Goal: Register for event/course

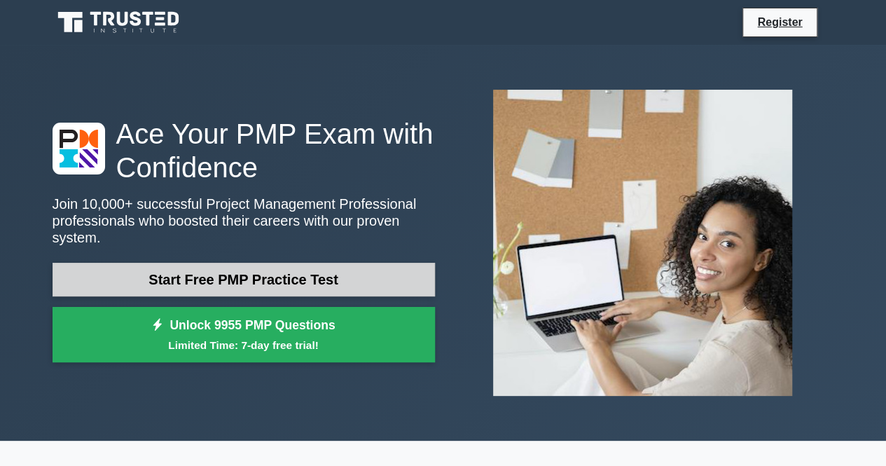
click at [364, 263] on link "Start Free PMP Practice Test" at bounding box center [244, 280] width 382 height 34
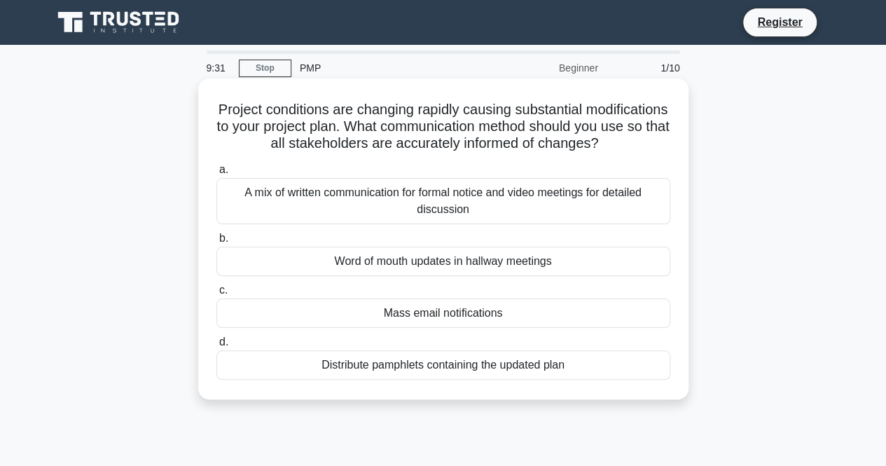
click at [359, 224] on div "A mix of written communication for formal notice and video meetings for detaile…" at bounding box center [443, 201] width 454 height 46
click at [216, 174] on input "a. A mix of written communication for formal notice and video meetings for deta…" at bounding box center [216, 169] width 0 height 9
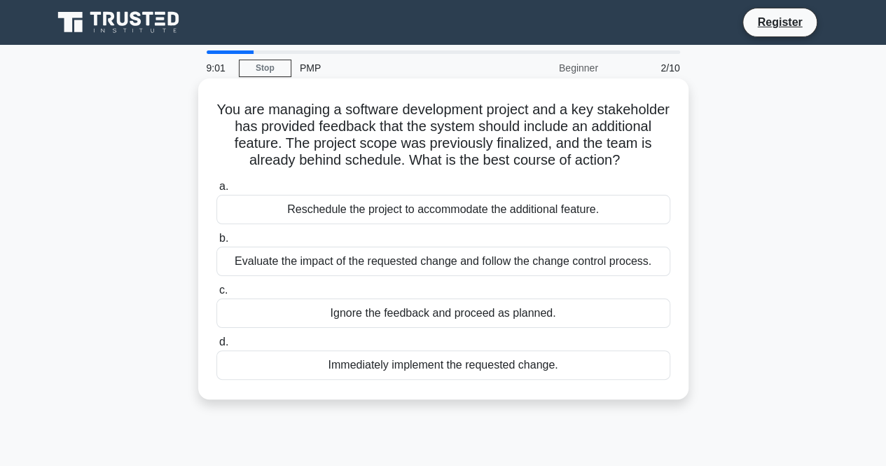
click at [380, 261] on div "Evaluate the impact of the requested change and follow the change control proce…" at bounding box center [443, 260] width 454 height 29
click at [216, 243] on input "b. Evaluate the impact of the requested change and follow the change control pr…" at bounding box center [216, 238] width 0 height 9
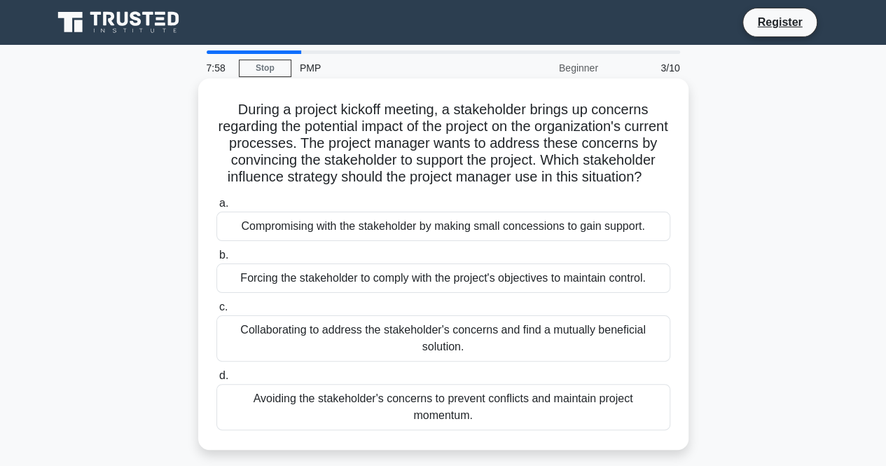
click at [392, 351] on div "Collaborating to address the stakeholder's concerns and find a mutually benefic…" at bounding box center [443, 338] width 454 height 46
click at [216, 312] on input "c. Collaborating to address the stakeholder's concerns and find a mutually bene…" at bounding box center [216, 307] width 0 height 9
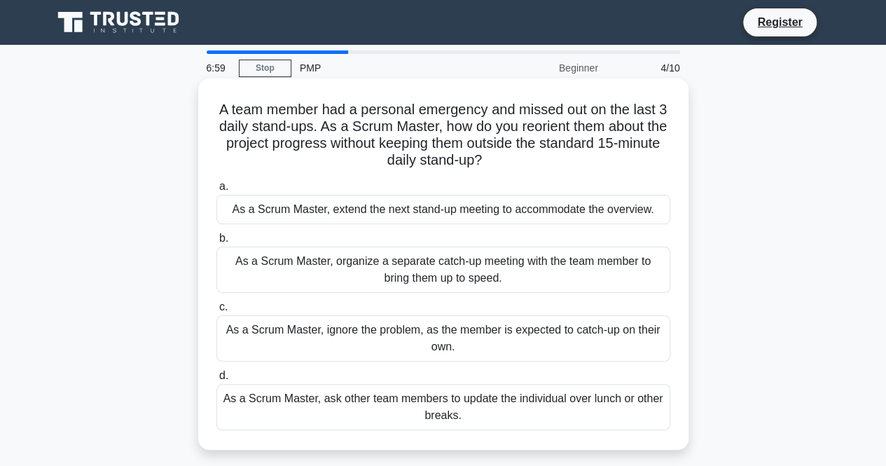
click at [424, 268] on div "As a Scrum Master, organize a separate catch-up meeting with the team member to…" at bounding box center [443, 269] width 454 height 46
click at [216, 243] on input "b. As a Scrum Master, organize a separate catch-up meeting with the team member…" at bounding box center [216, 238] width 0 height 9
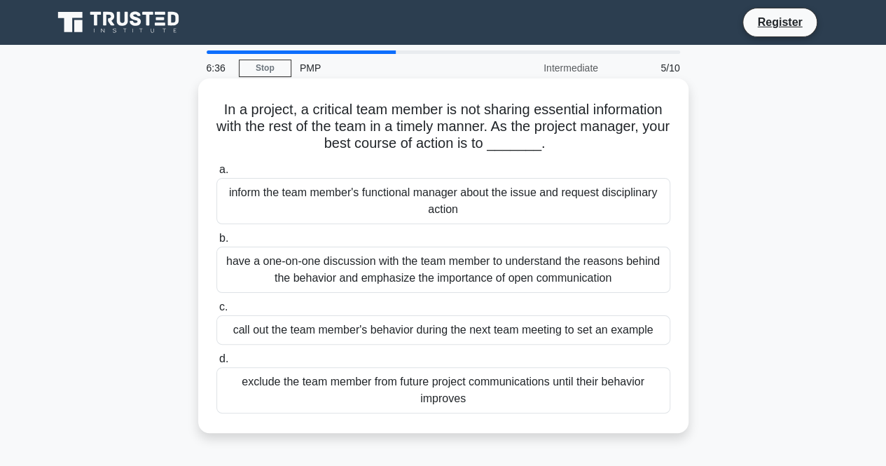
click at [349, 270] on div "have a one-on-one discussion with the team member to understand the reasons beh…" at bounding box center [443, 269] width 454 height 46
click at [216, 243] on input "b. have a one-on-one discussion with the team member to understand the reasons …" at bounding box center [216, 238] width 0 height 9
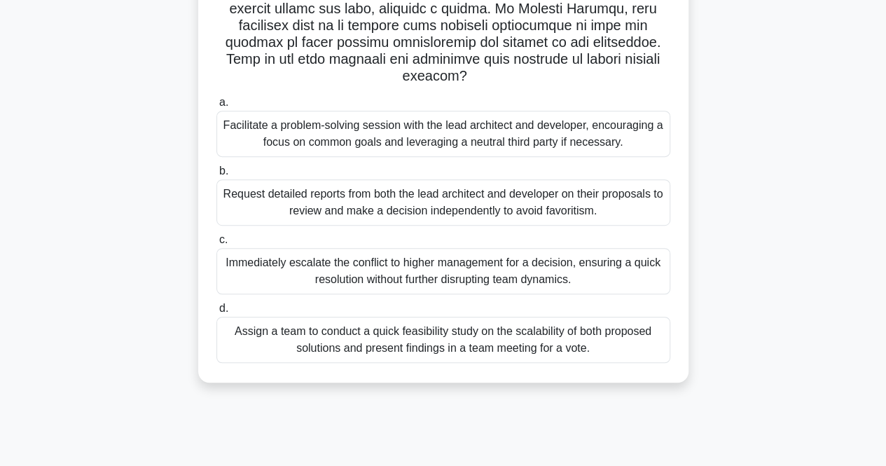
scroll to position [291, 0]
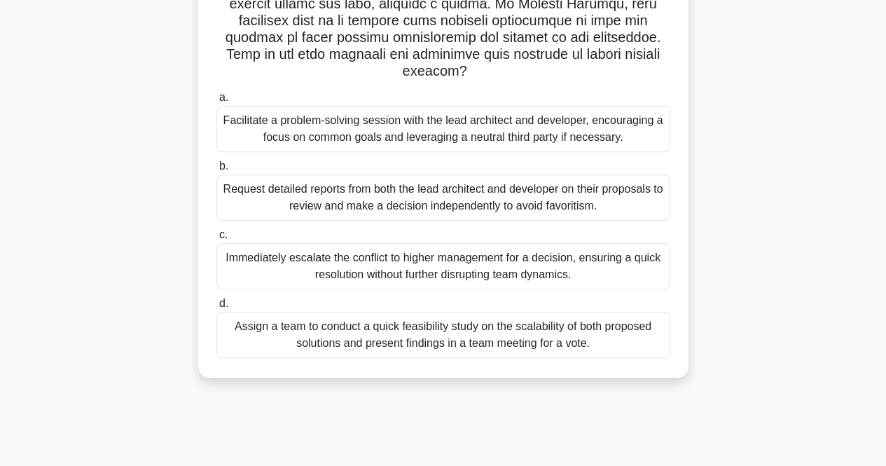
click at [616, 125] on div "Facilitate a problem-solving session with the lead architect and developer, enc…" at bounding box center [443, 129] width 454 height 46
click at [216, 102] on input "a. Facilitate a problem-solving session with the lead architect and developer, …" at bounding box center [216, 97] width 0 height 9
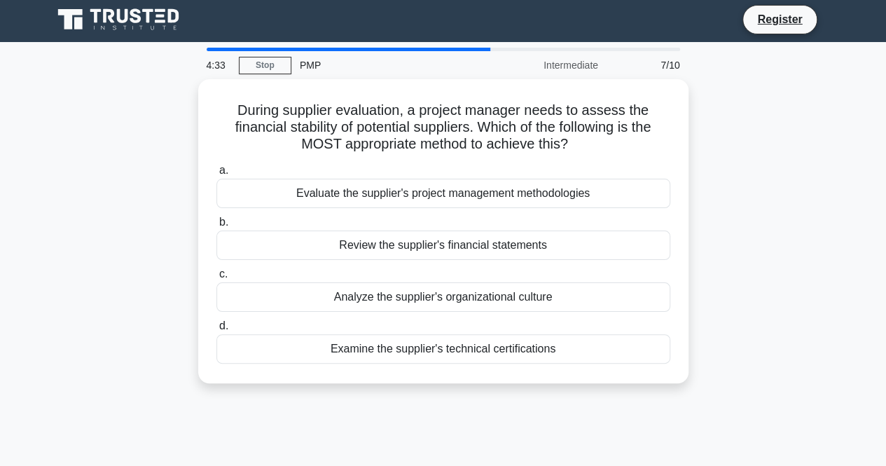
scroll to position [0, 0]
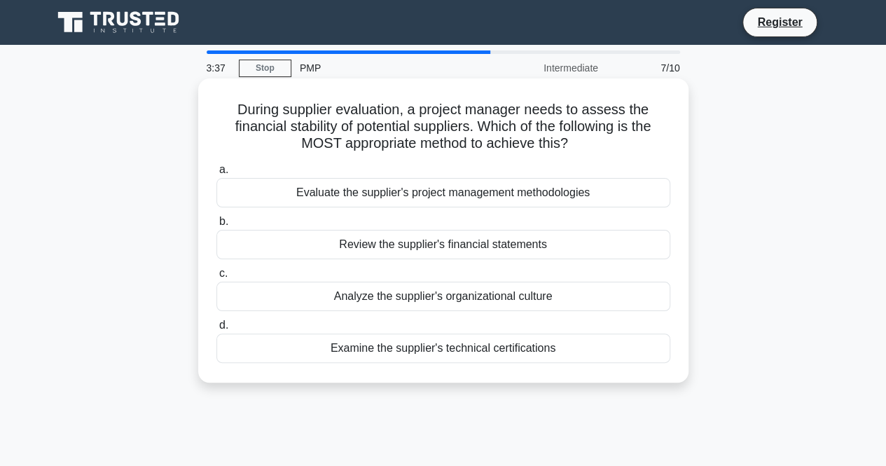
click at [498, 248] on div "Review the supplier's financial statements" at bounding box center [443, 244] width 454 height 29
click at [216, 226] on input "b. Review the supplier's financial statements" at bounding box center [216, 221] width 0 height 9
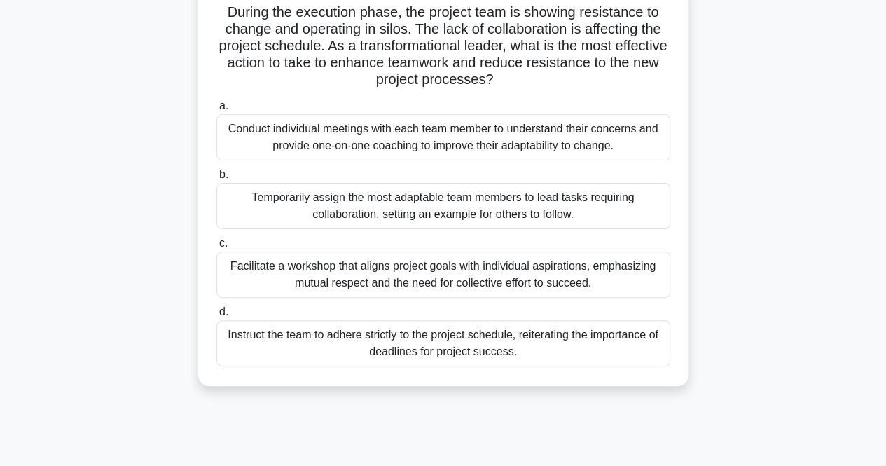
scroll to position [103, 0]
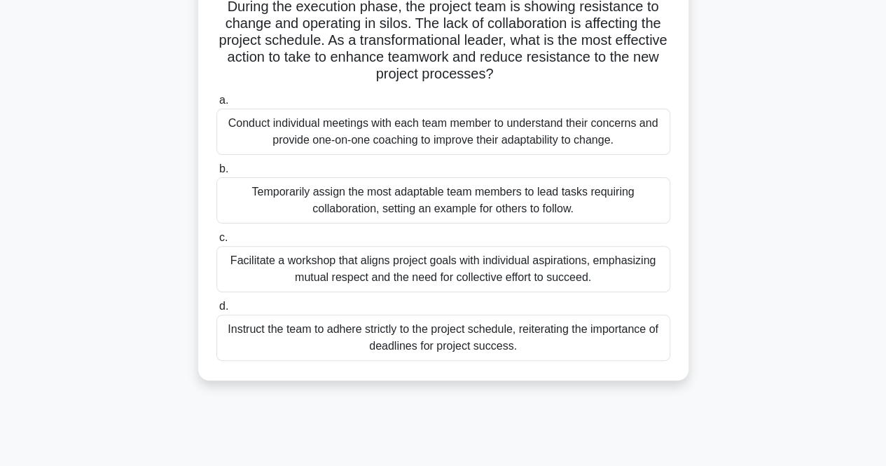
click at [620, 276] on div "Facilitate a workshop that aligns project goals with individual aspirations, em…" at bounding box center [443, 269] width 454 height 46
click at [216, 242] on input "c. Facilitate a workshop that aligns project goals with individual aspirations,…" at bounding box center [216, 237] width 0 height 9
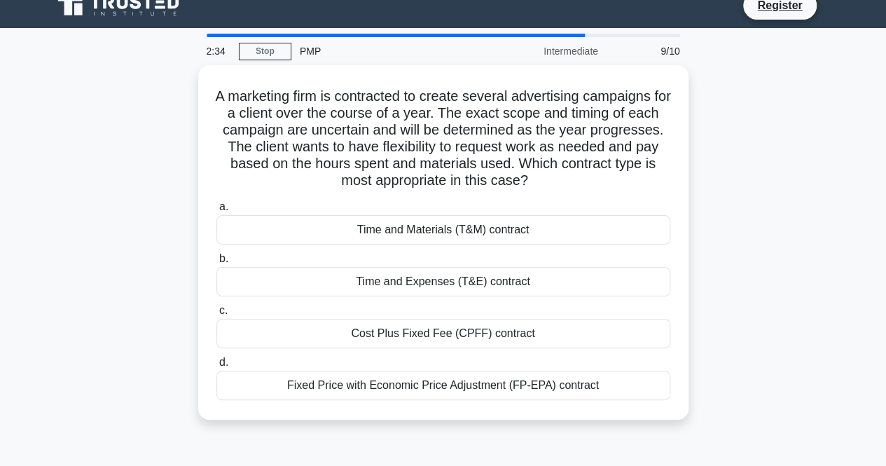
scroll to position [0, 0]
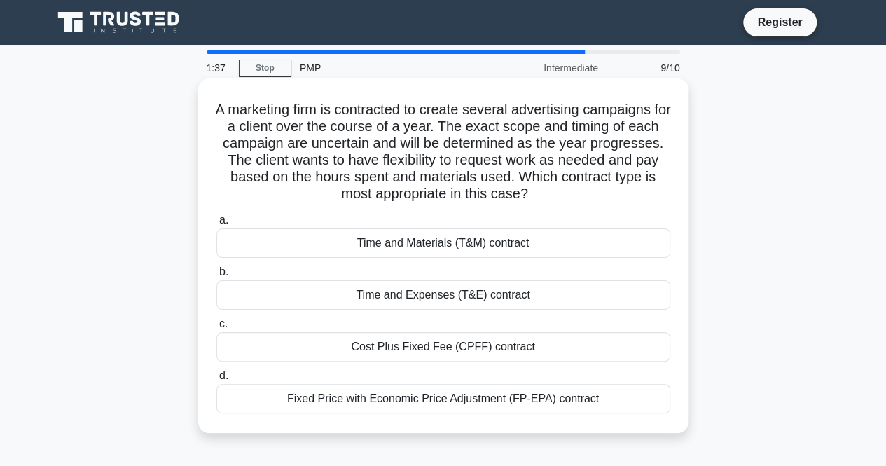
click at [513, 242] on div "Time and Materials (T&M) contract" at bounding box center [443, 242] width 454 height 29
click at [216, 225] on input "a. Time and Materials (T&M) contract" at bounding box center [216, 220] width 0 height 9
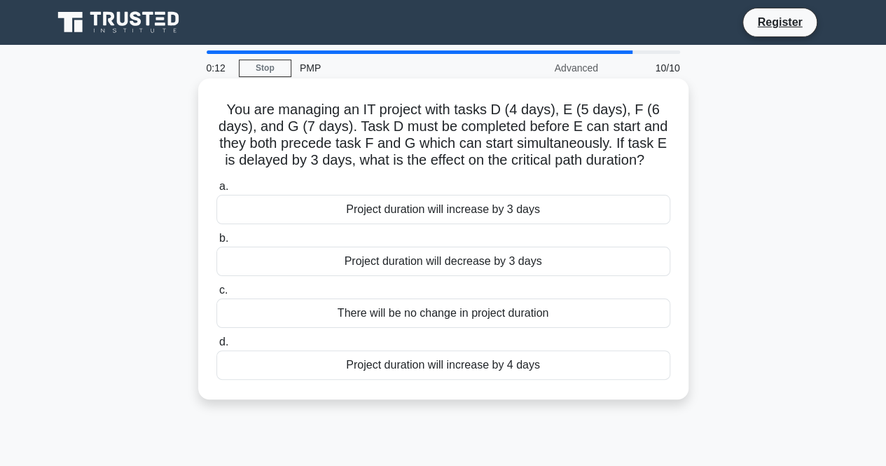
click at [504, 216] on div "Project duration will increase by 3 days" at bounding box center [443, 209] width 454 height 29
click at [216, 191] on input "a. Project duration will increase by 3 days" at bounding box center [216, 186] width 0 height 9
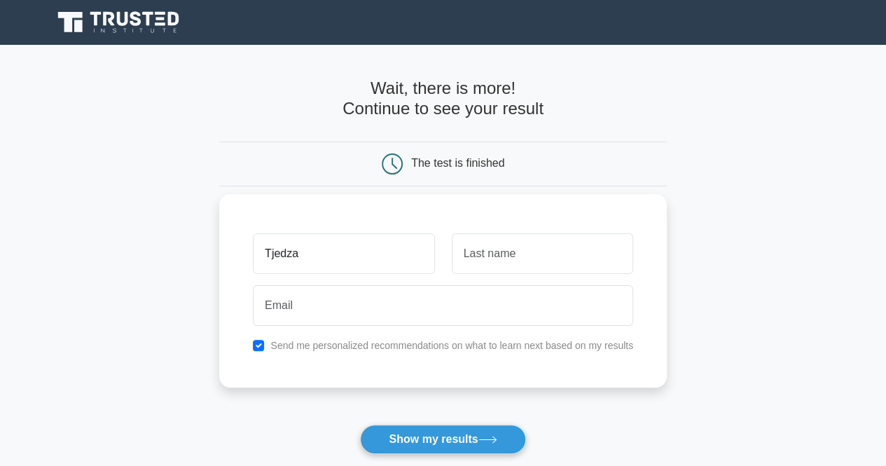
type input "Tjedza"
click at [496, 265] on input "text" at bounding box center [542, 253] width 181 height 41
type input "Mthethwa"
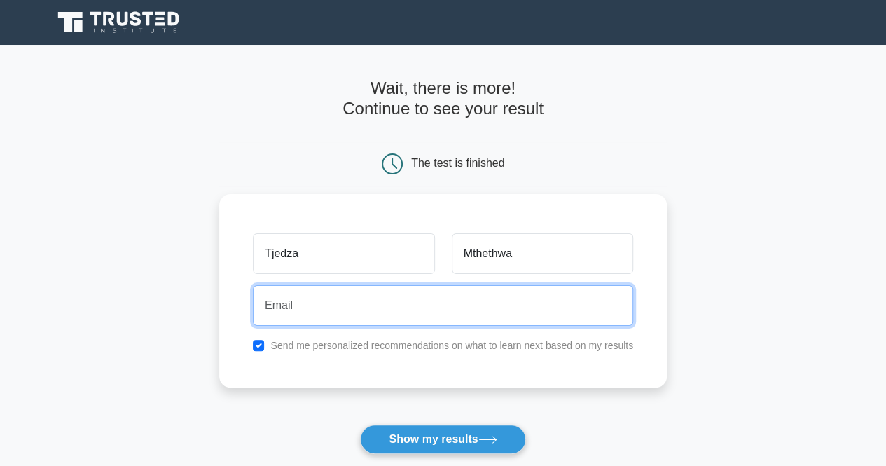
click at [440, 294] on input "email" at bounding box center [443, 305] width 380 height 41
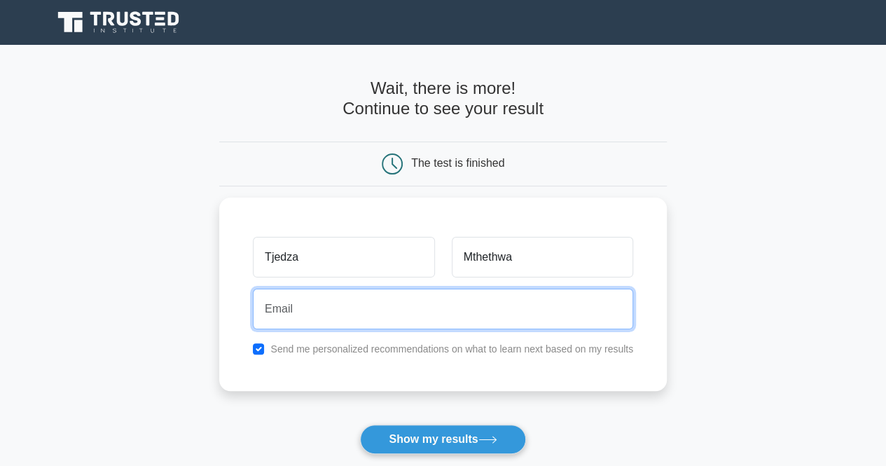
type input "[EMAIL_ADDRESS][DOMAIN_NAME]"
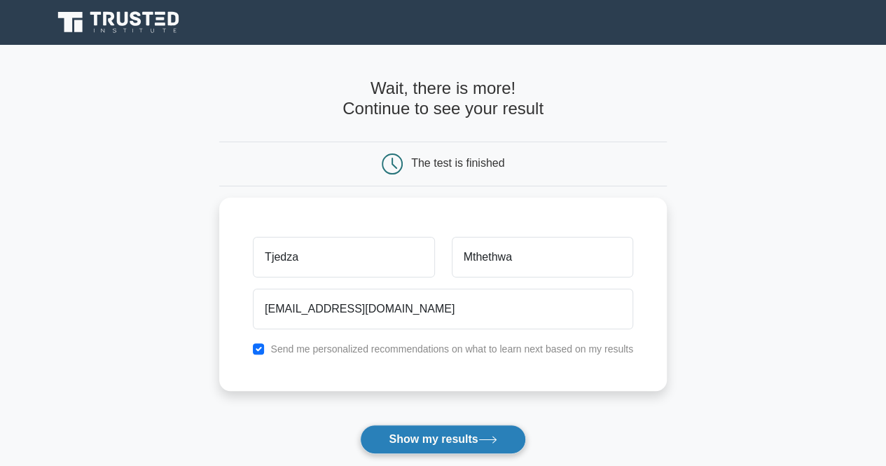
click at [447, 440] on button "Show my results" at bounding box center [442, 438] width 165 height 29
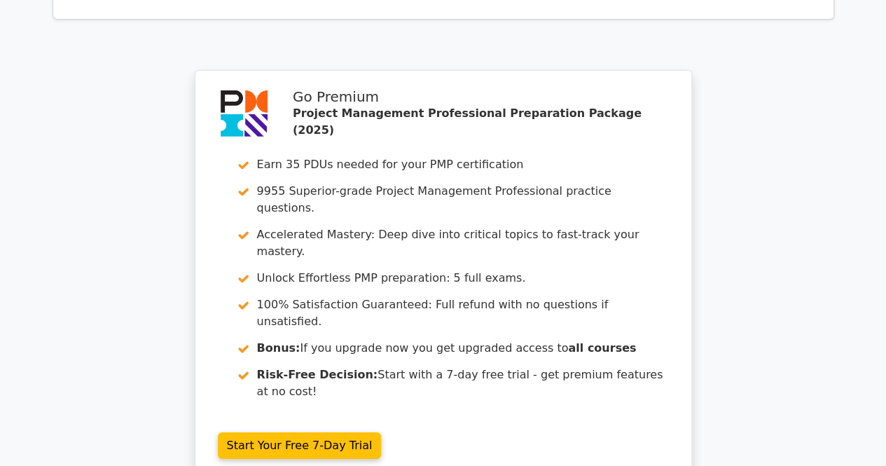
scroll to position [2513, 0]
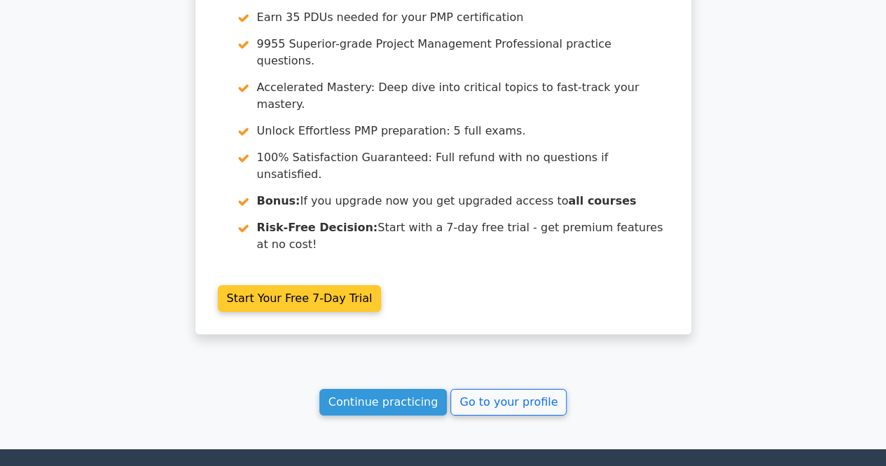
click at [275, 285] on link "Start Your Free 7-Day Trial" at bounding box center [300, 298] width 164 height 27
